Goal: Task Accomplishment & Management: Use online tool/utility

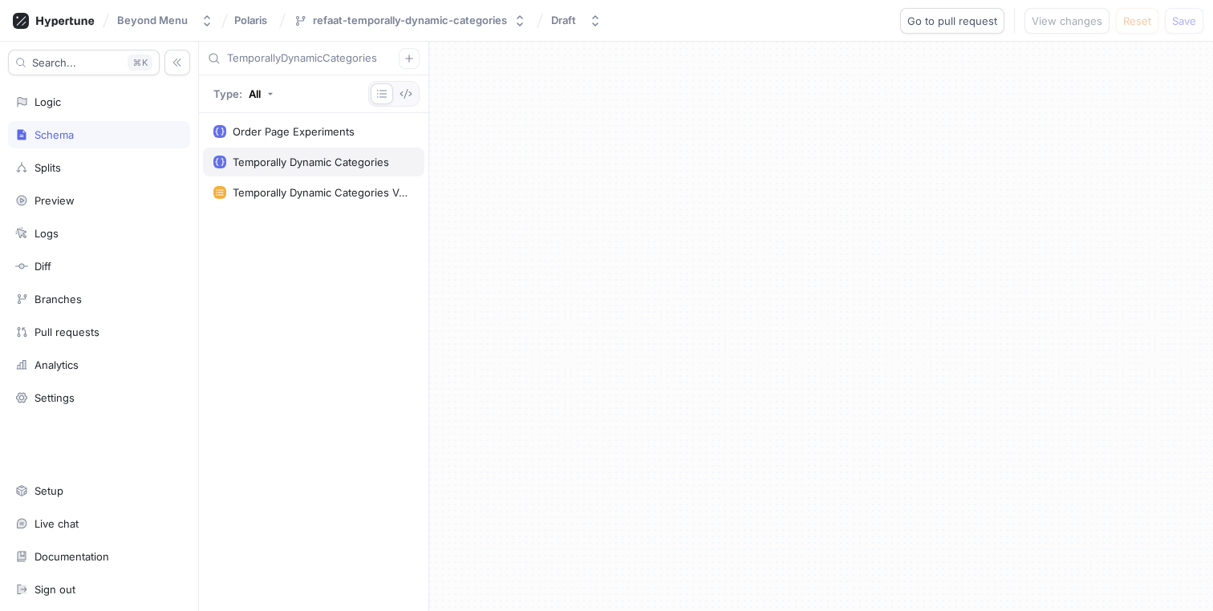
click at [347, 169] on div "Temporally Dynamic Categories" at bounding box center [313, 162] width 221 height 29
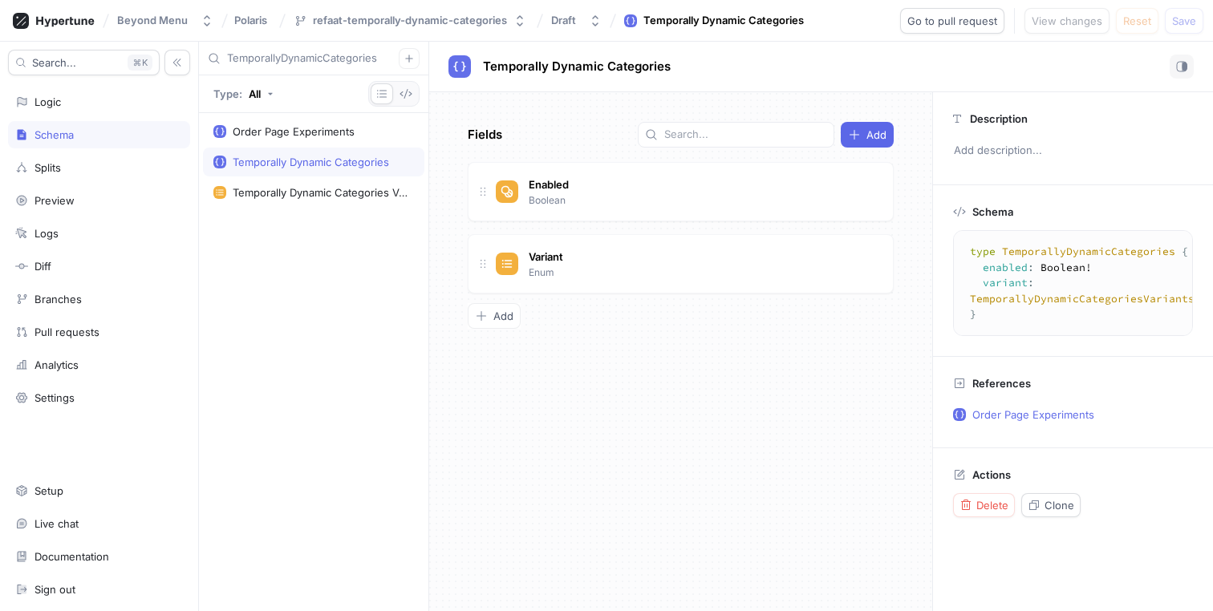
click at [380, 63] on input "TemporallyDynamicCategories" at bounding box center [313, 59] width 172 height 16
click at [63, 90] on div "Logic" at bounding box center [99, 101] width 182 height 27
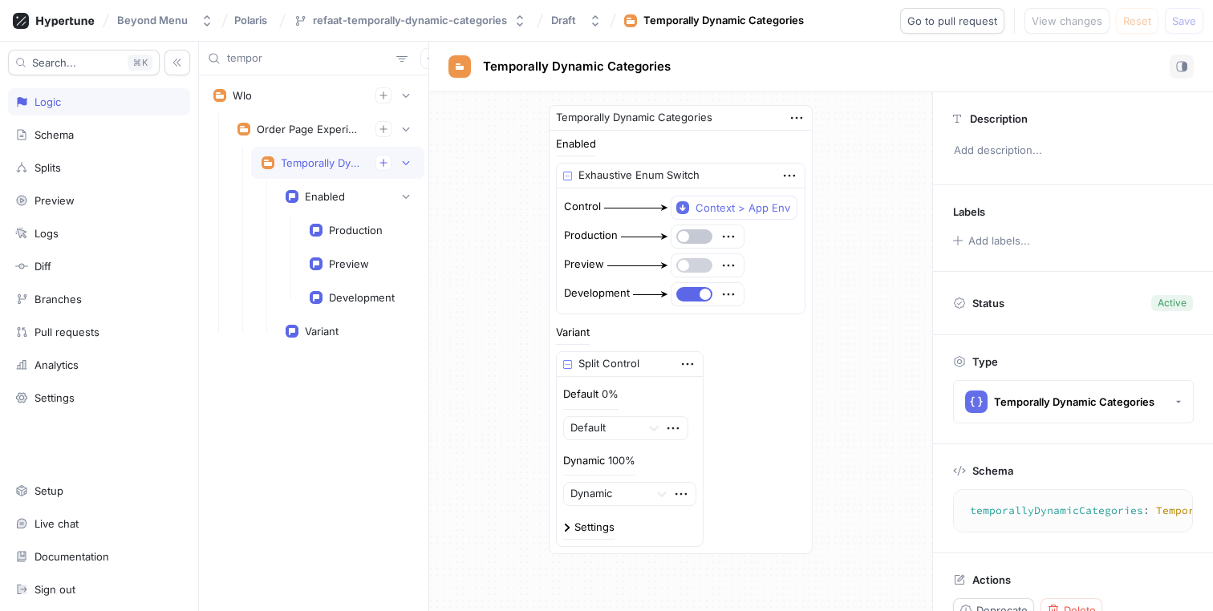
click at [696, 264] on button "button" at bounding box center [694, 265] width 36 height 14
click at [1185, 17] on span "Save" at bounding box center [1184, 21] width 24 height 10
click at [639, 71] on span "Temporally Dynamic Categories" at bounding box center [577, 66] width 188 height 13
click at [296, 55] on input "tempor" at bounding box center [308, 59] width 163 height 16
paste input "Temporally Dynamic Categories"
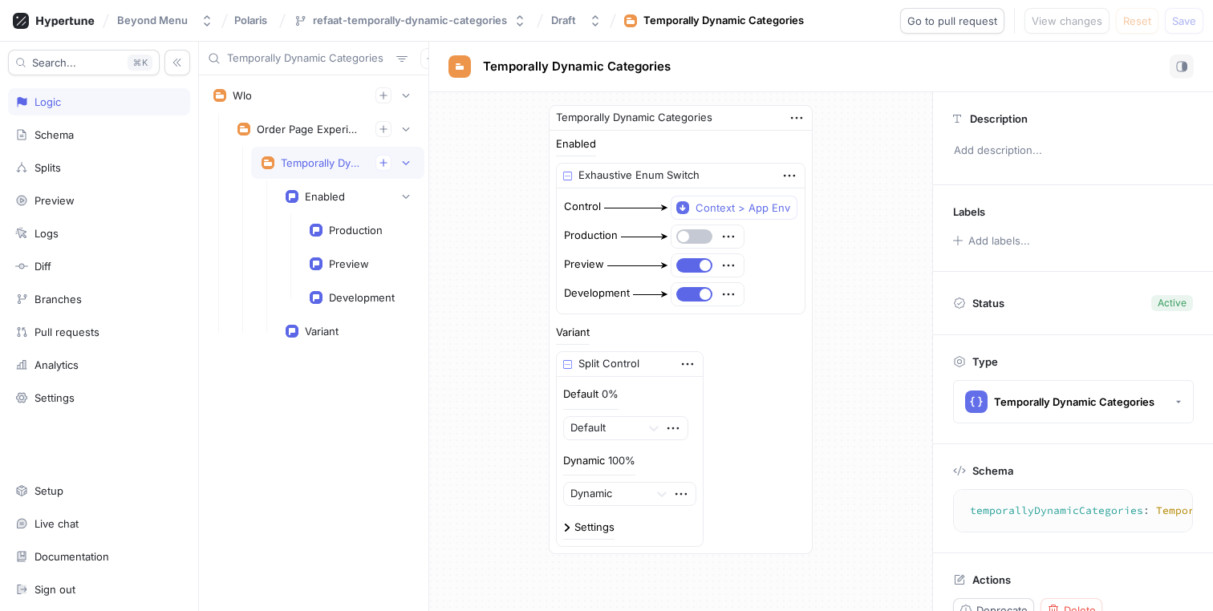
scroll to position [0, 15]
click at [315, 55] on input "Temporally Dynamic Categories" at bounding box center [308, 59] width 163 height 16
click at [285, 57] on input "Temporally DynamicCategories" at bounding box center [308, 59] width 163 height 16
type input "TemporallyDynamicCategories"
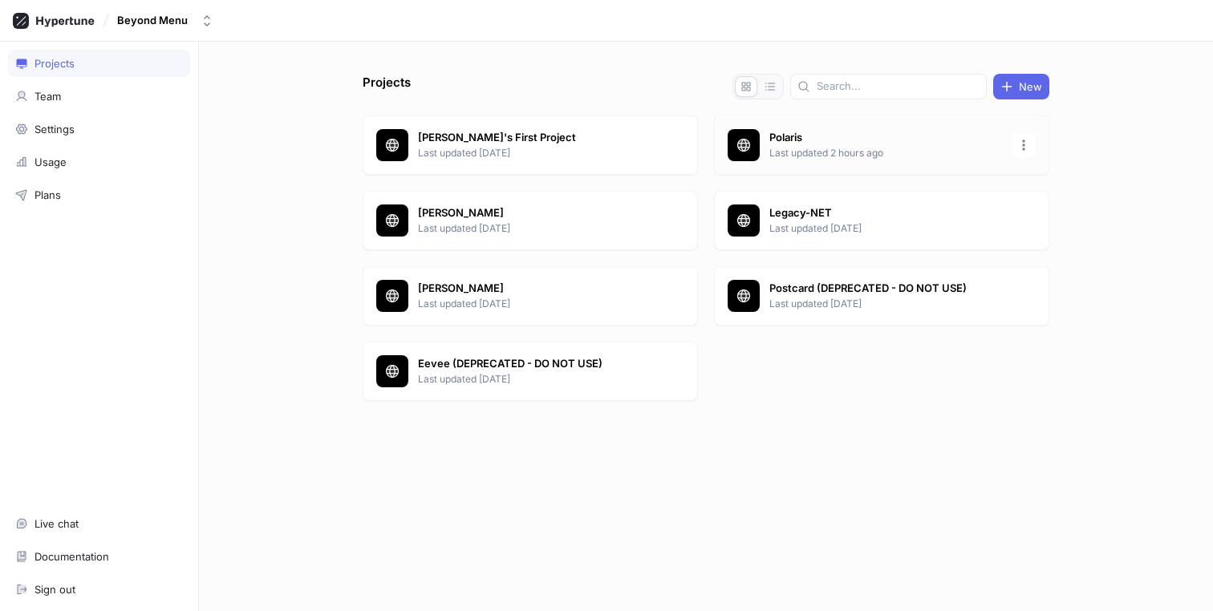
click at [900, 164] on div "Polaris Last updated 2 hours ago" at bounding box center [881, 145] width 335 height 59
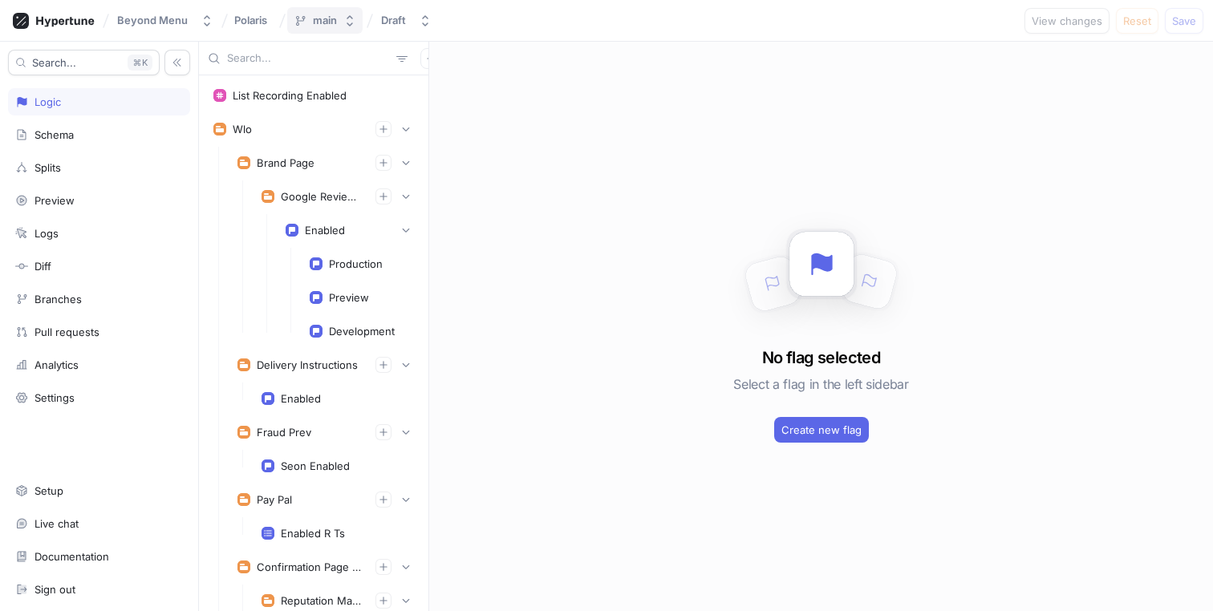
click at [343, 22] on icon "button" at bounding box center [349, 20] width 13 height 13
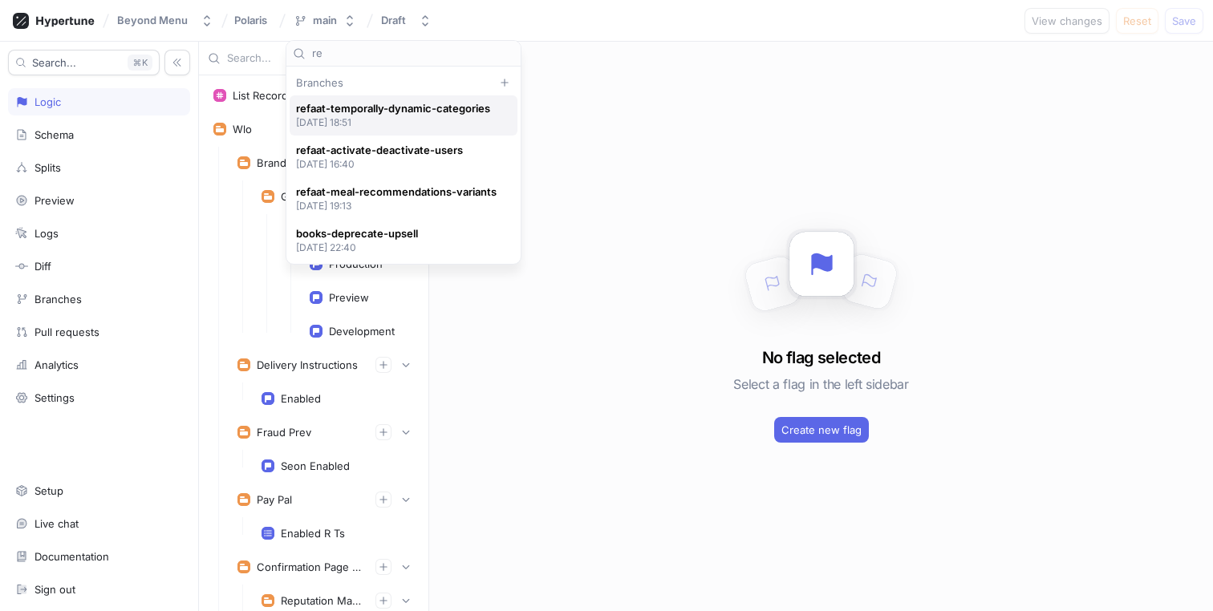
type input "re"
click at [395, 113] on span "refaat-temporally-dynamic-categories" at bounding box center [393, 109] width 194 height 14
